Goal: Task Accomplishment & Management: Manage account settings

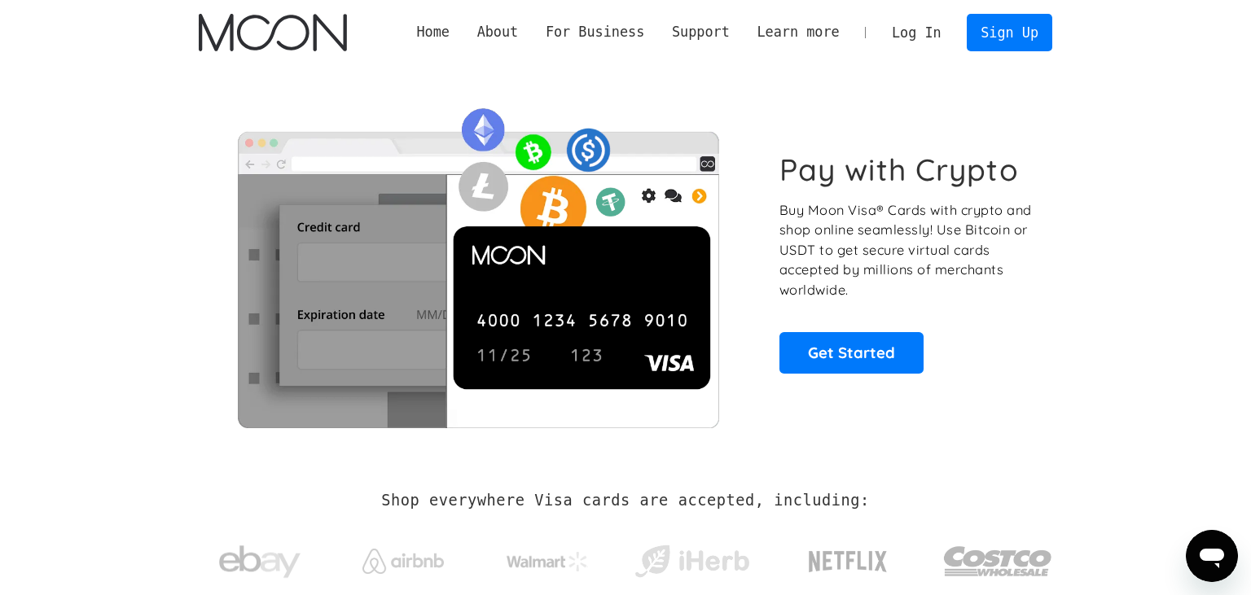
click at [903, 40] on link "Log In" at bounding box center [916, 33] width 77 height 36
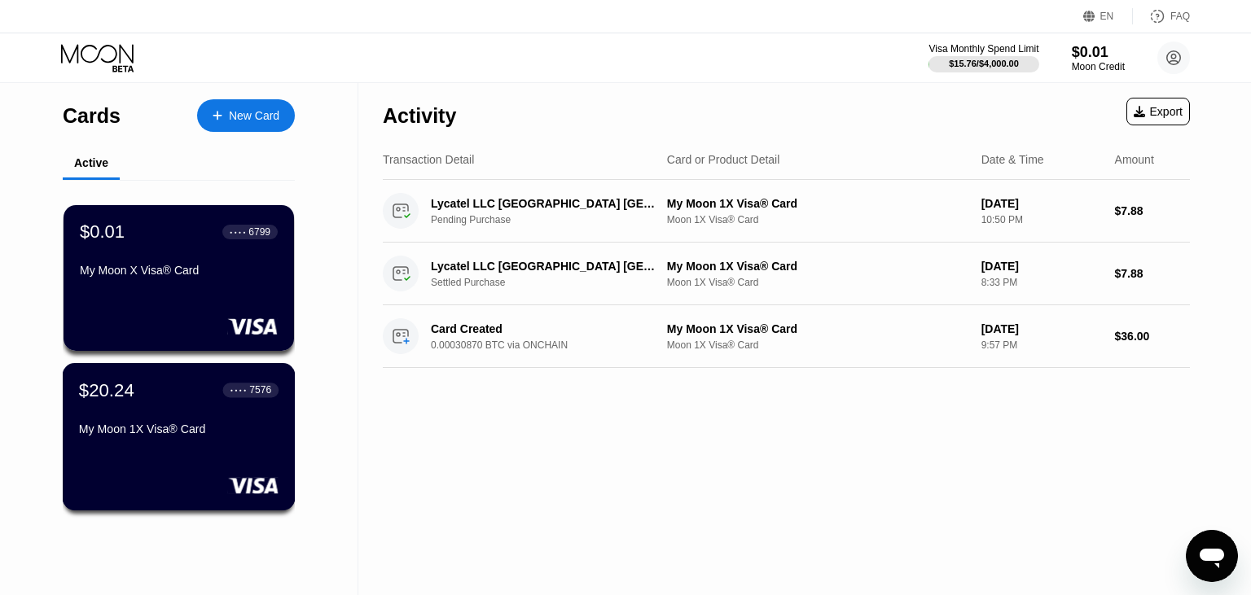
click at [137, 421] on div "$20.24 ● ● ● ● 7576 My Moon 1X Visa® Card" at bounding box center [179, 411] width 200 height 63
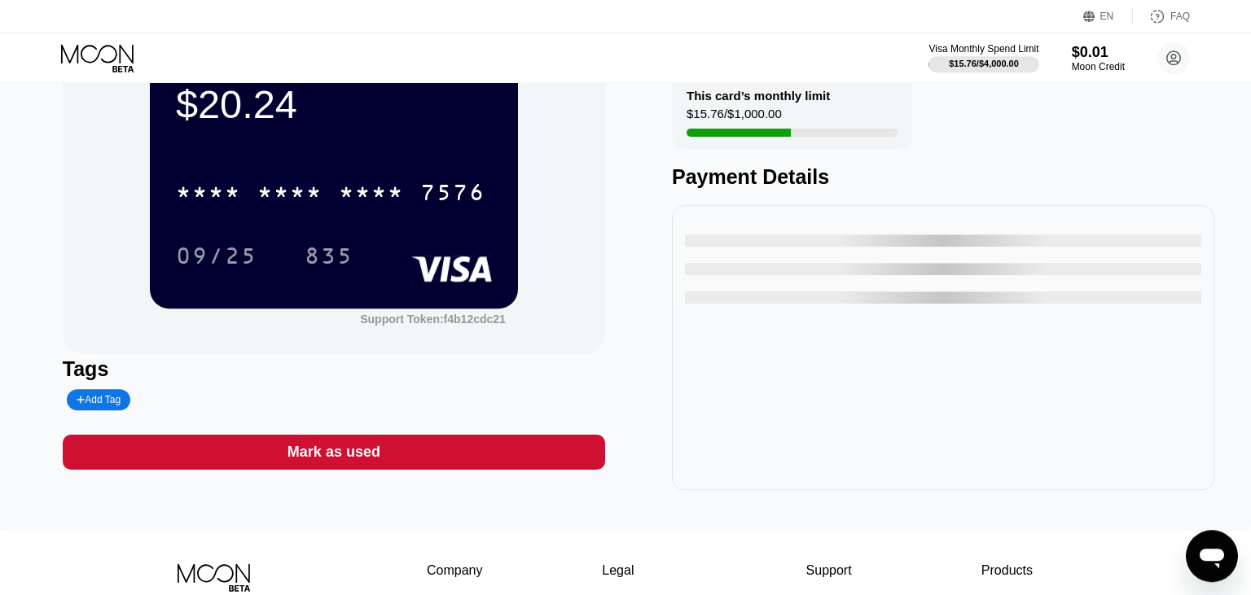
scroll to position [86, 0]
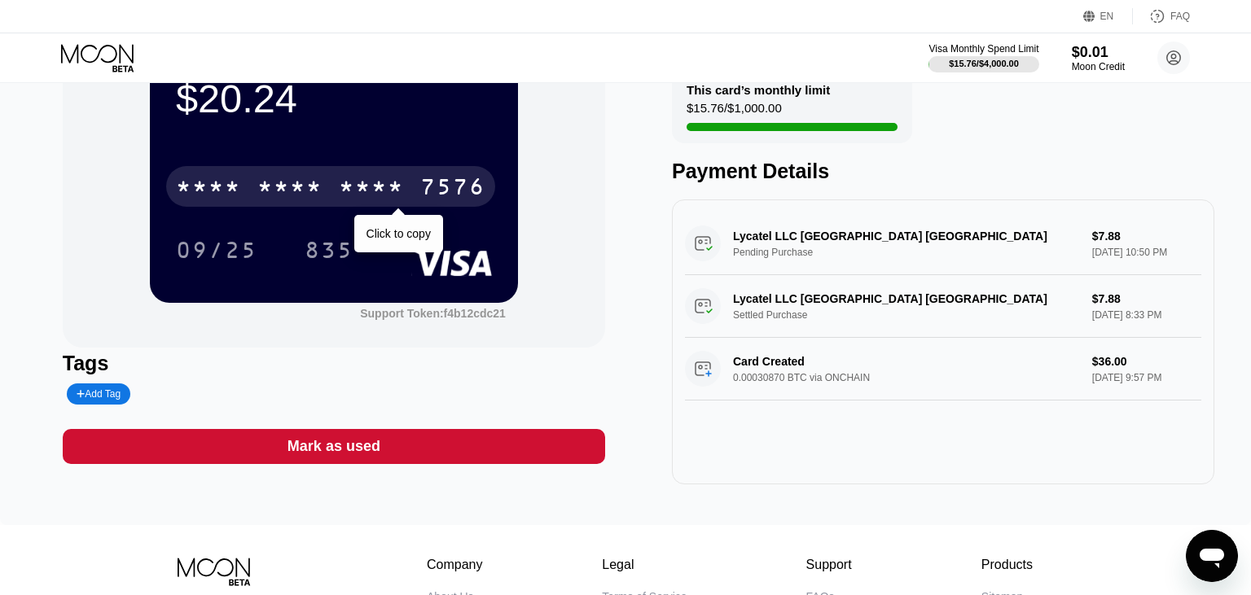
click at [446, 194] on div "7576" at bounding box center [452, 189] width 65 height 26
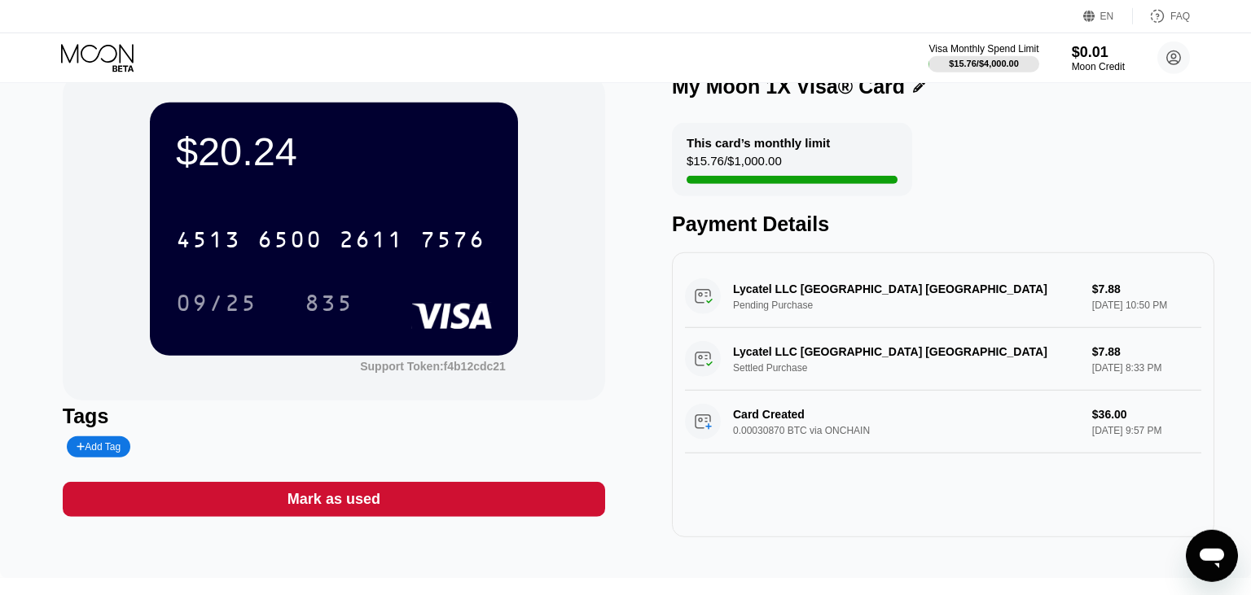
scroll to position [0, 0]
